Goal: Browse casually

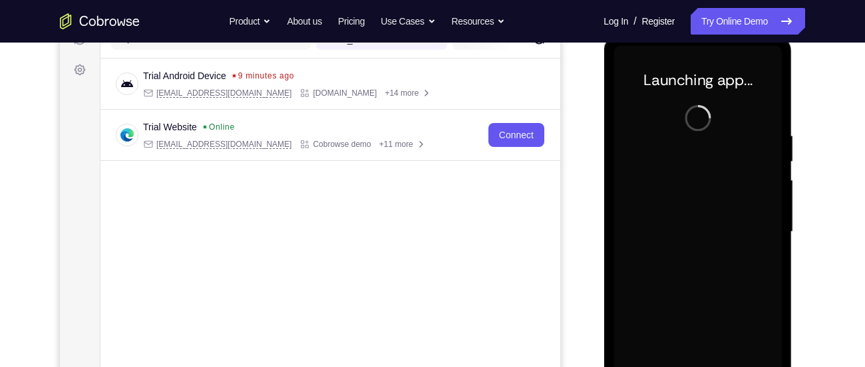
scroll to position [266, 0]
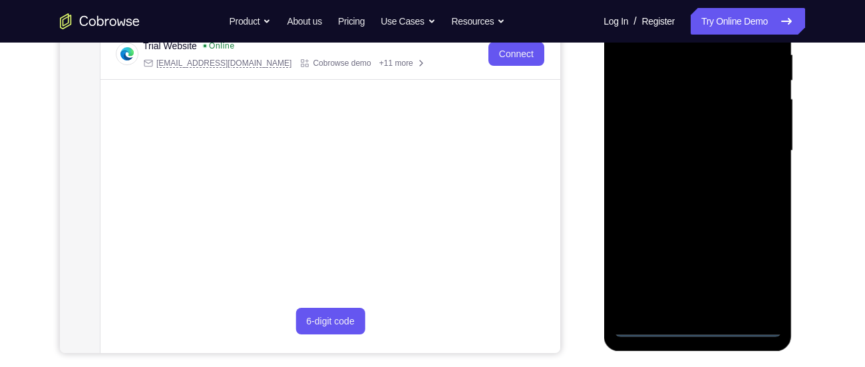
click at [697, 327] on div at bounding box center [698, 151] width 168 height 373
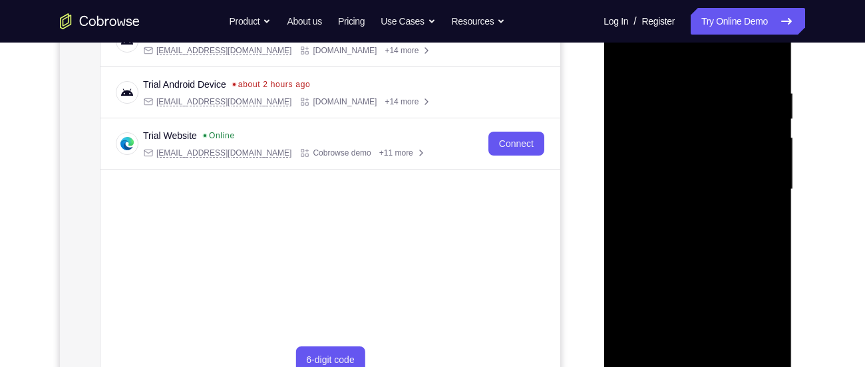
scroll to position [224, 0]
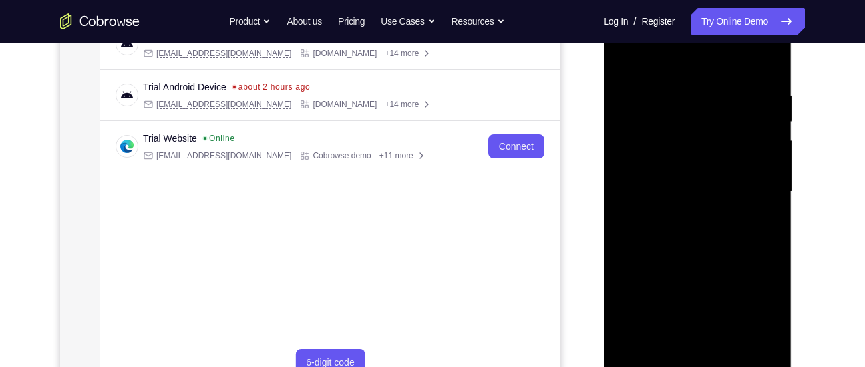
click at [755, 316] on div at bounding box center [698, 192] width 168 height 373
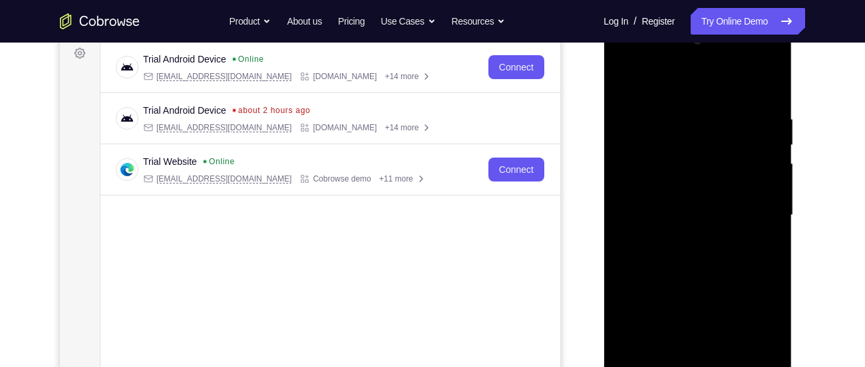
scroll to position [200, 0]
click at [656, 83] on div at bounding box center [698, 216] width 168 height 373
click at [755, 204] on div at bounding box center [698, 216] width 168 height 373
click at [685, 238] on div at bounding box center [698, 216] width 168 height 373
click at [664, 206] on div at bounding box center [698, 216] width 168 height 373
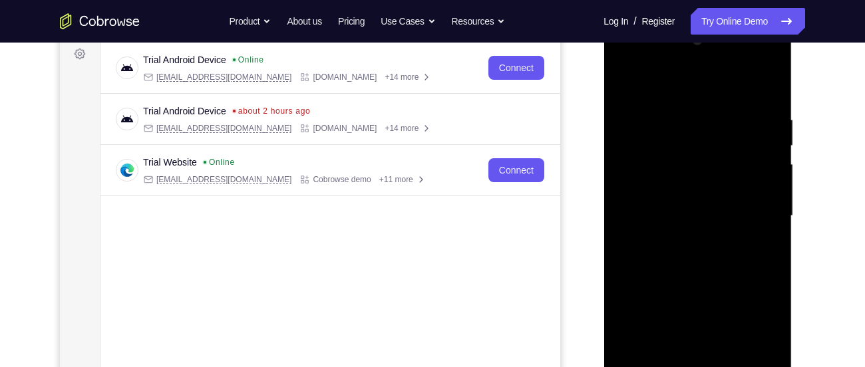
click at [685, 190] on div at bounding box center [698, 216] width 168 height 373
click at [683, 212] on div at bounding box center [698, 216] width 168 height 373
click at [663, 263] on div at bounding box center [698, 216] width 168 height 373
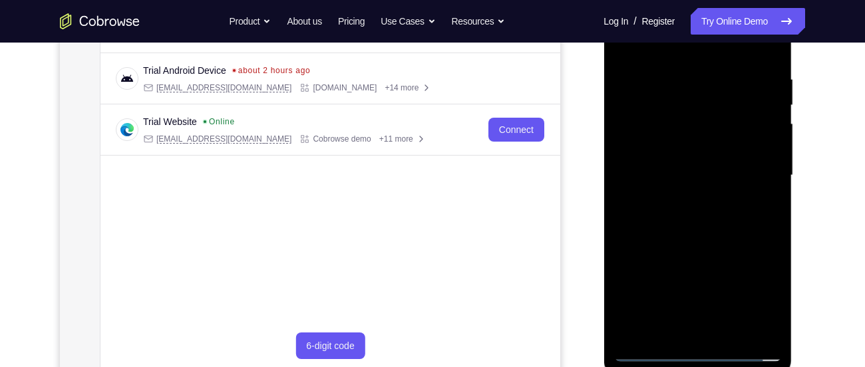
scroll to position [242, 0]
click at [703, 211] on div at bounding box center [698, 175] width 168 height 373
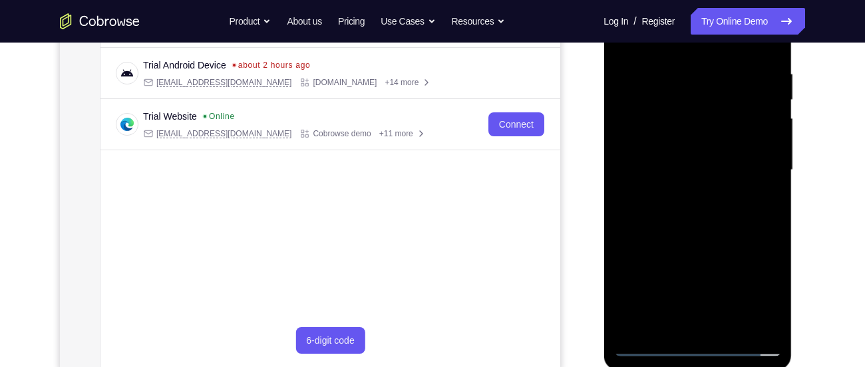
scroll to position [247, 0]
click at [694, 226] on div at bounding box center [698, 169] width 168 height 373
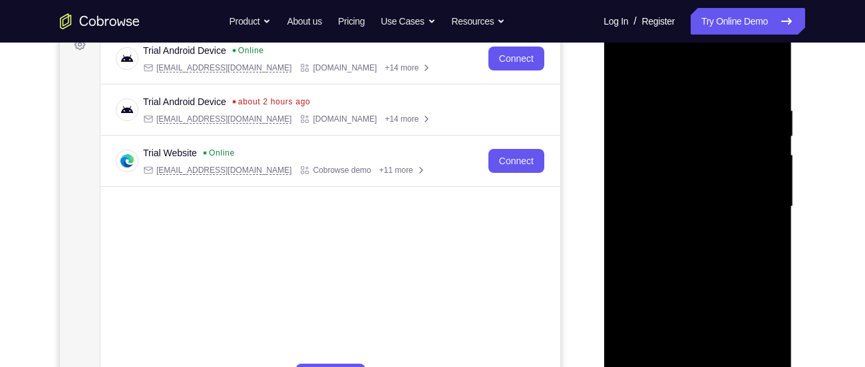
click at [677, 99] on div at bounding box center [698, 207] width 168 height 373
click at [767, 78] on div at bounding box center [698, 207] width 168 height 373
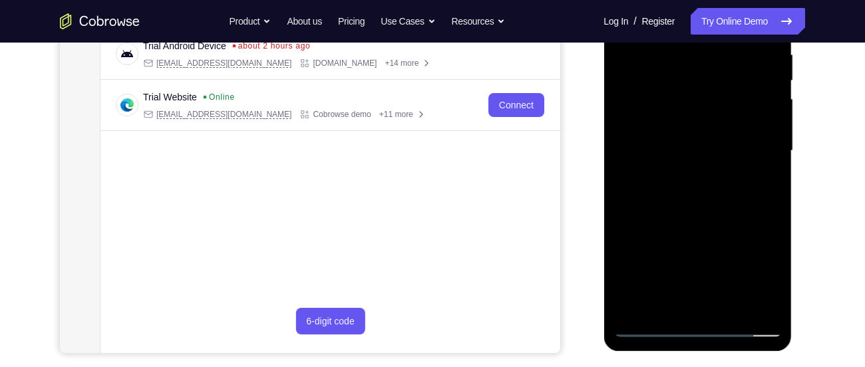
scroll to position [268, 0]
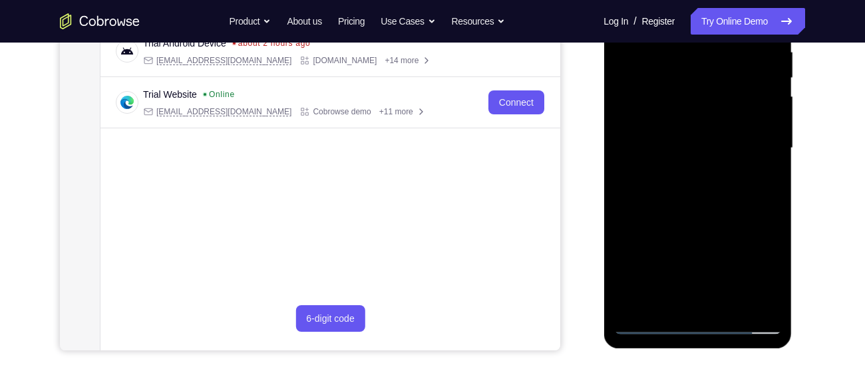
drag, startPoint x: 725, startPoint y: 229, endPoint x: 723, endPoint y: 131, distance: 97.8
click at [723, 131] on div at bounding box center [698, 148] width 168 height 373
click at [773, 116] on div at bounding box center [698, 148] width 168 height 373
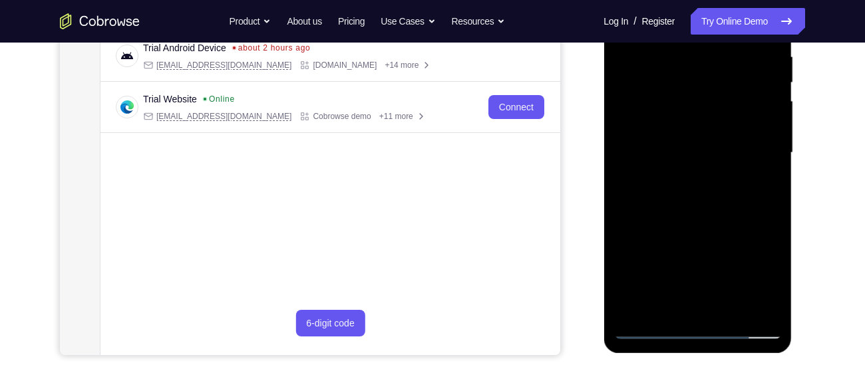
scroll to position [264, 0]
click at [664, 310] on div at bounding box center [698, 152] width 168 height 373
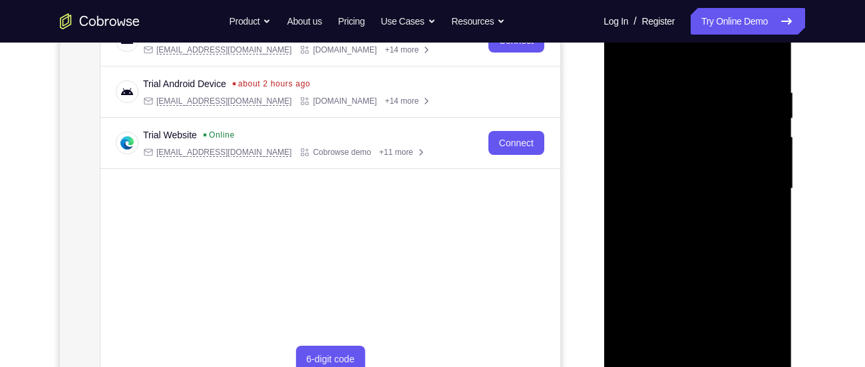
scroll to position [225, 0]
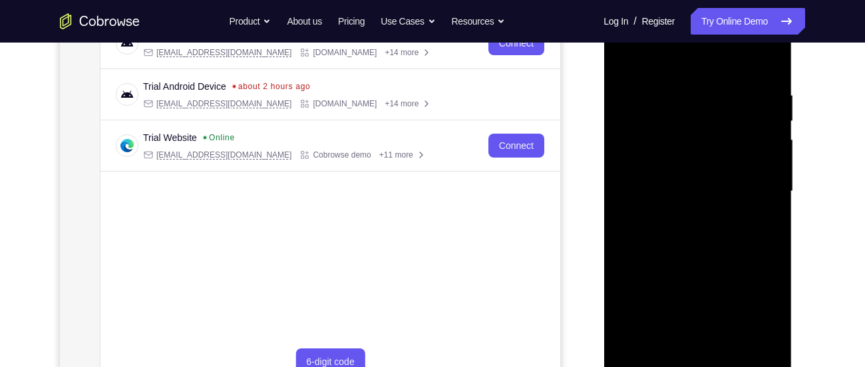
click at [652, 59] on div at bounding box center [698, 191] width 168 height 373
drag, startPoint x: 677, startPoint y: 144, endPoint x: 675, endPoint y: 202, distance: 57.9
click at [675, 202] on div at bounding box center [698, 191] width 168 height 373
click at [672, 85] on div at bounding box center [698, 191] width 168 height 373
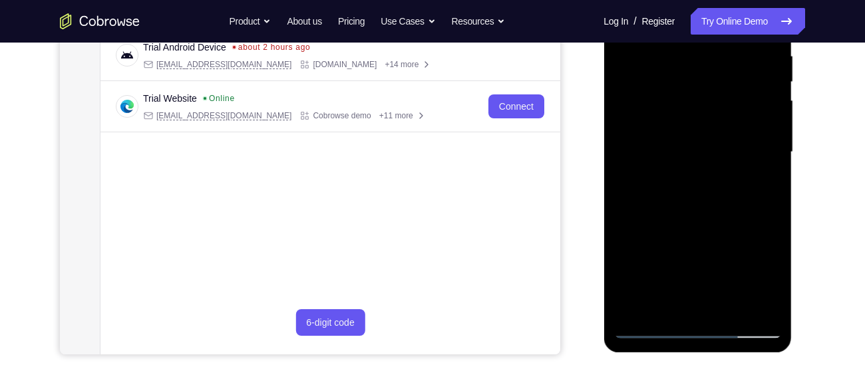
scroll to position [265, 0]
drag, startPoint x: 735, startPoint y: 126, endPoint x: 737, endPoint y: 51, distance: 75.9
click at [737, 51] on div at bounding box center [698, 151] width 168 height 373
drag, startPoint x: 699, startPoint y: 212, endPoint x: 703, endPoint y: 135, distance: 76.7
click at [703, 135] on div at bounding box center [698, 151] width 168 height 373
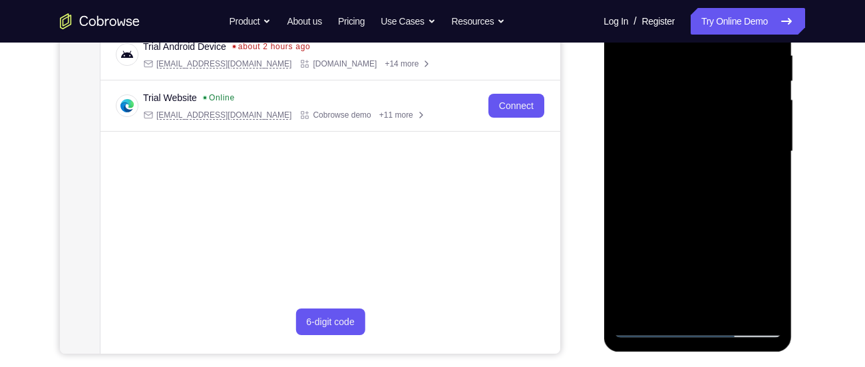
click at [646, 196] on div at bounding box center [698, 151] width 168 height 373
click at [624, 212] on div at bounding box center [698, 151] width 168 height 373
click at [648, 238] on div at bounding box center [698, 151] width 168 height 373
click at [648, 264] on div at bounding box center [698, 151] width 168 height 373
click at [657, 246] on div at bounding box center [698, 151] width 168 height 373
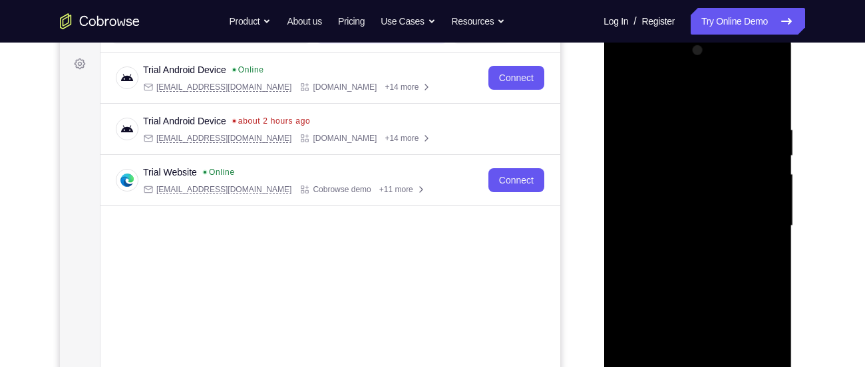
scroll to position [189, 0]
click at [629, 89] on div at bounding box center [698, 227] width 168 height 373
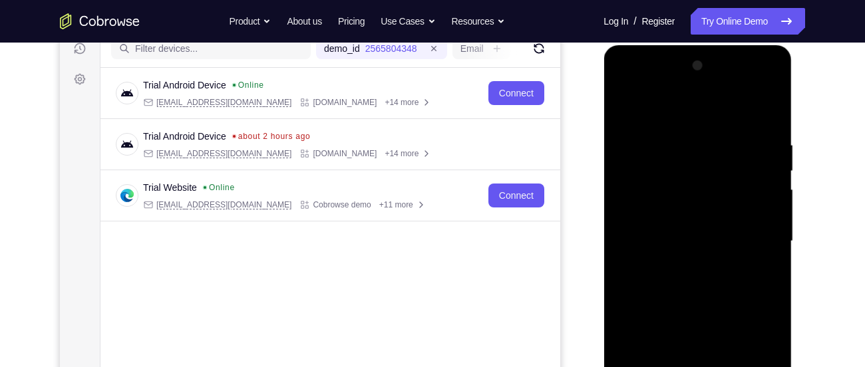
scroll to position [170, 0]
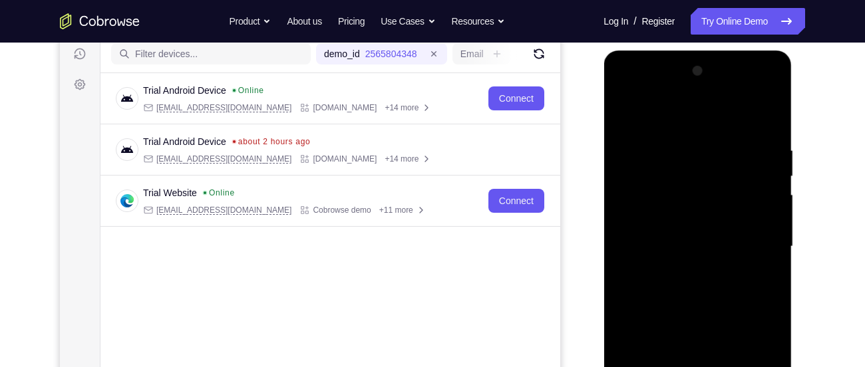
click at [622, 110] on div at bounding box center [698, 247] width 168 height 373
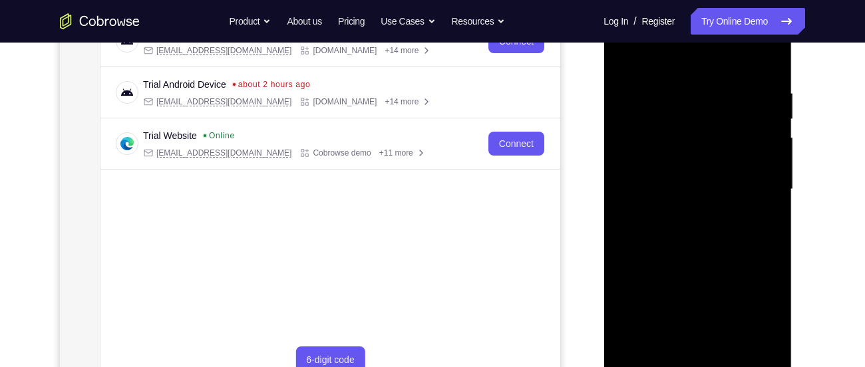
scroll to position [239, 0]
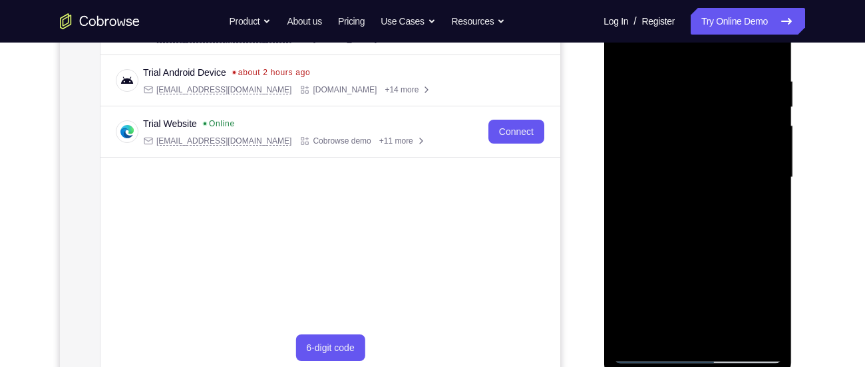
click at [632, 336] on div at bounding box center [698, 177] width 168 height 373
drag, startPoint x: 703, startPoint y: 104, endPoint x: 716, endPoint y: 242, distance: 139.1
click at [716, 242] on div at bounding box center [698, 177] width 168 height 373
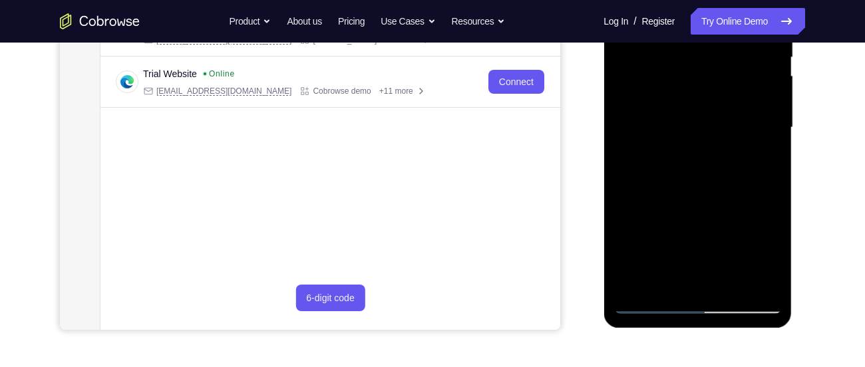
scroll to position [287, 0]
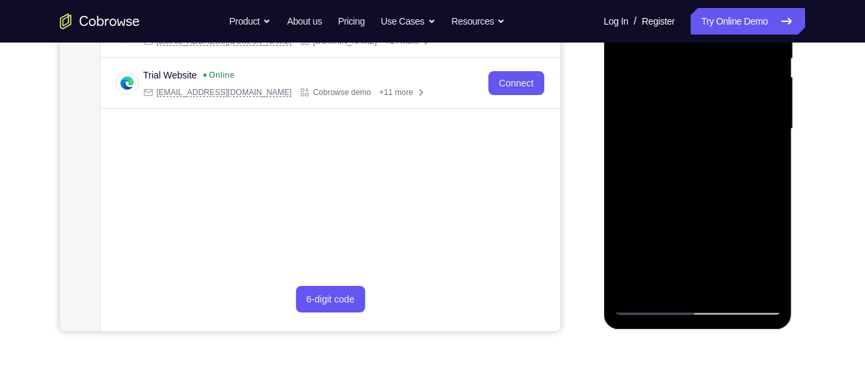
drag, startPoint x: 693, startPoint y: 186, endPoint x: 703, endPoint y: 75, distance: 112.2
click at [703, 75] on div at bounding box center [698, 129] width 168 height 373
click at [638, 286] on div at bounding box center [698, 129] width 168 height 373
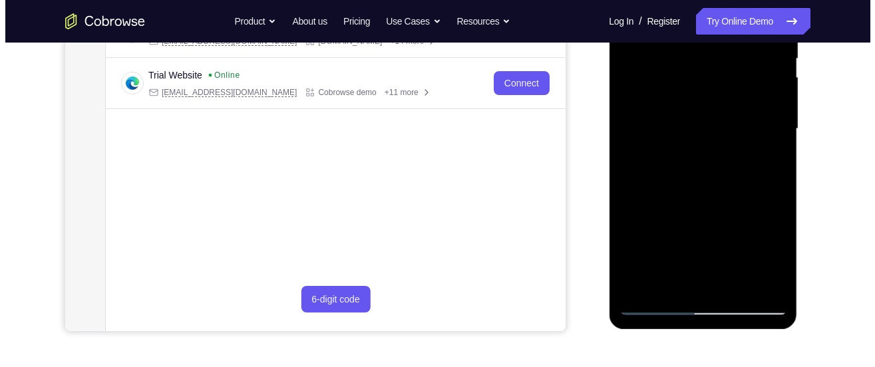
scroll to position [0, 0]
